Goal: Task Accomplishment & Management: Manage account settings

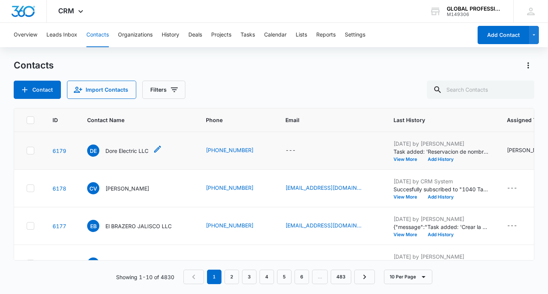
click at [110, 150] on p "Dore Electric LLC" at bounding box center [126, 151] width 43 height 8
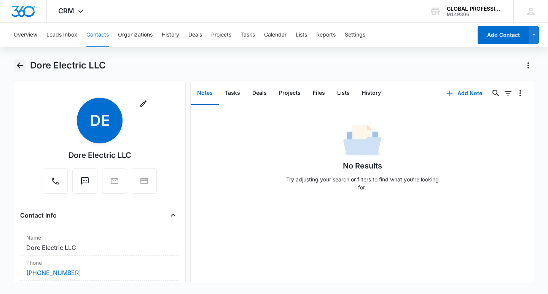
click at [21, 65] on icon "Back" at bounding box center [19, 65] width 9 height 9
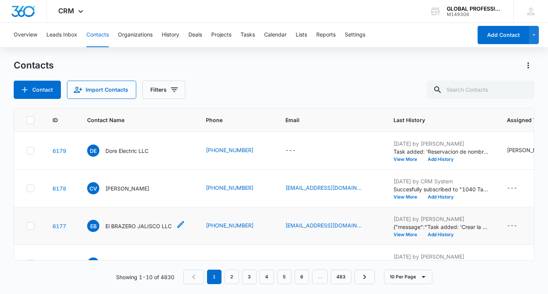
click at [121, 230] on p "El BRAZERO JALISCO LLC" at bounding box center [138, 226] width 66 height 8
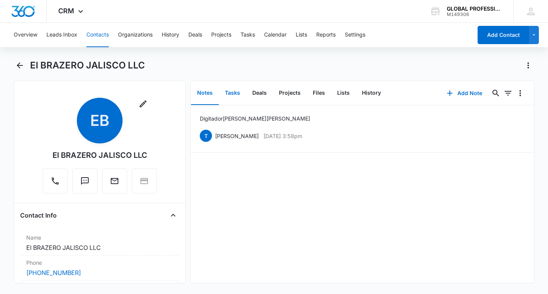
click at [237, 94] on button "Tasks" at bounding box center [232, 93] width 27 height 24
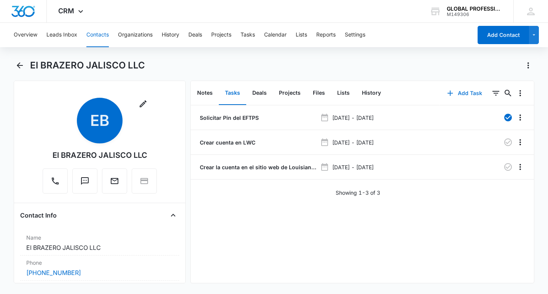
click at [459, 92] on button "Add Task" at bounding box center [465, 93] width 50 height 18
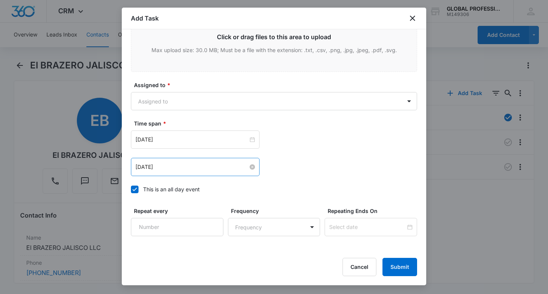
scroll to position [419, 0]
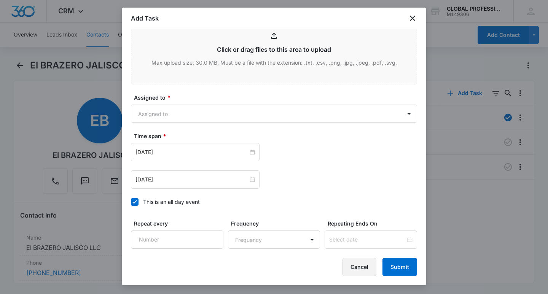
click at [365, 268] on button "Cancel" at bounding box center [360, 267] width 34 height 18
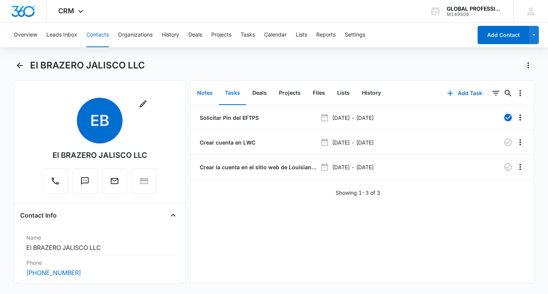
click at [198, 96] on button "Notes" at bounding box center [205, 93] width 28 height 24
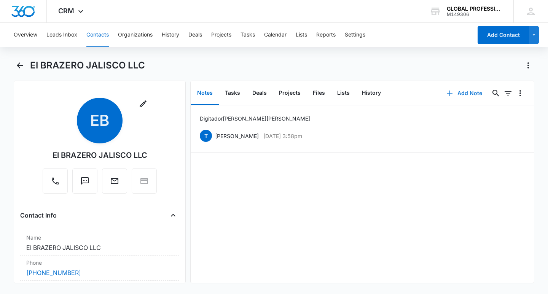
click at [468, 94] on button "Add Note" at bounding box center [464, 93] width 51 height 18
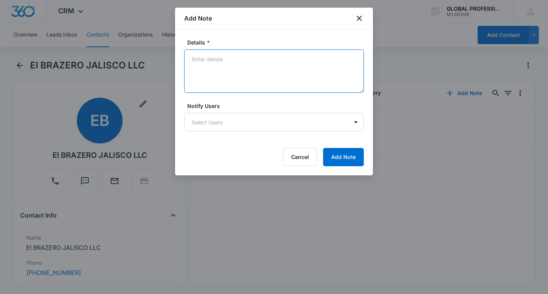
click at [227, 70] on textarea "Details *" at bounding box center [274, 70] width 180 height 43
type textarea "J"
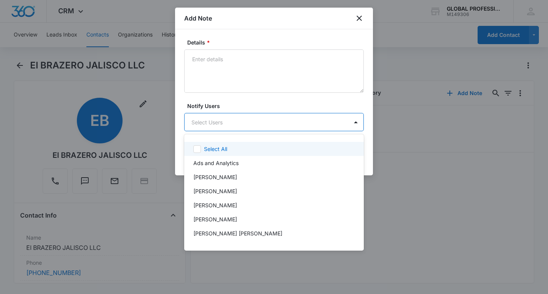
click at [204, 122] on body "CRM Apps Reputation Websites Forms CRM Email Payments POS Ads Intelligence Bran…" at bounding box center [274, 147] width 548 height 294
type input "P"
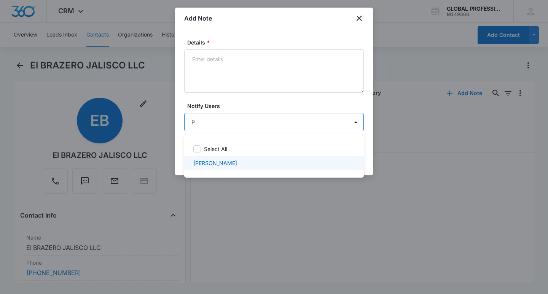
click at [208, 162] on p "[PERSON_NAME]" at bounding box center [215, 163] width 44 height 8
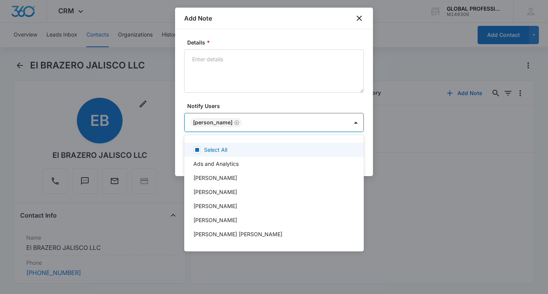
click at [230, 125] on div at bounding box center [274, 147] width 548 height 294
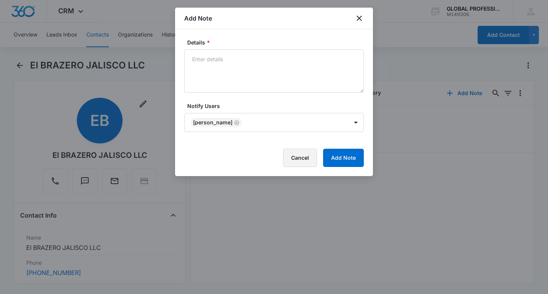
click at [308, 158] on button "Cancel" at bounding box center [300, 158] width 34 height 18
